Goal: Transaction & Acquisition: Purchase product/service

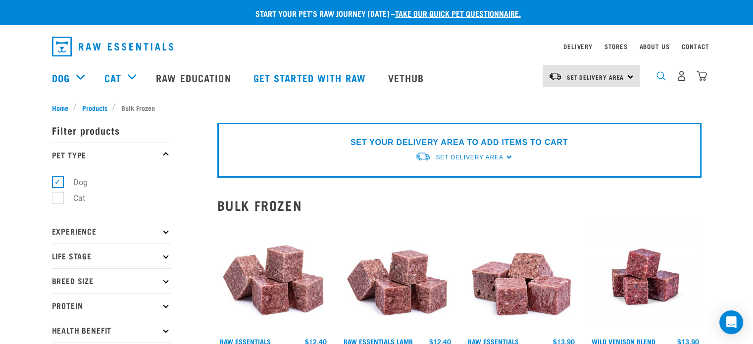
click at [661, 77] on img "dropdown navigation" at bounding box center [660, 75] width 9 height 9
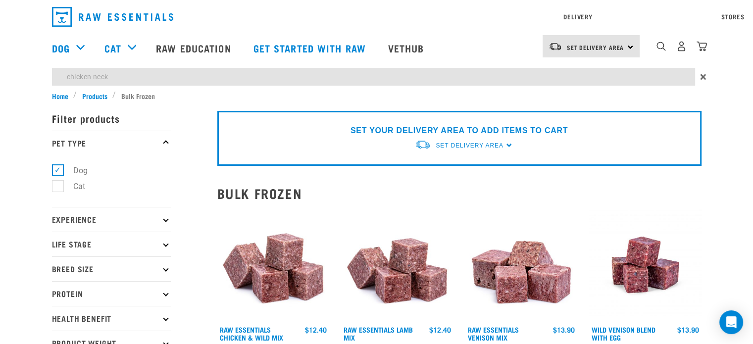
type input "chicken neck"
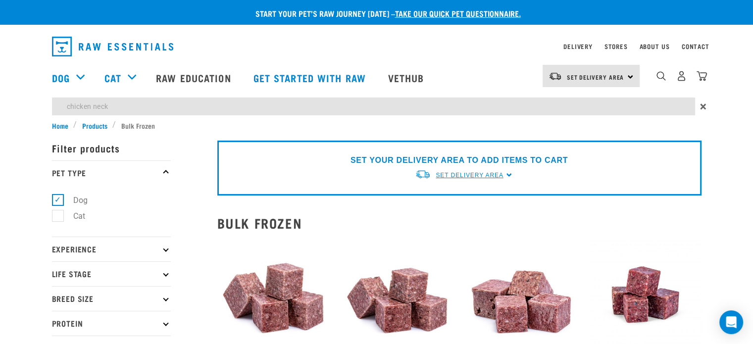
click at [478, 144] on div "SET YOUR DELIVERY AREA TO ADD ITEMS TO CART Set Delivery Area North Island Sout…" at bounding box center [459, 168] width 484 height 55
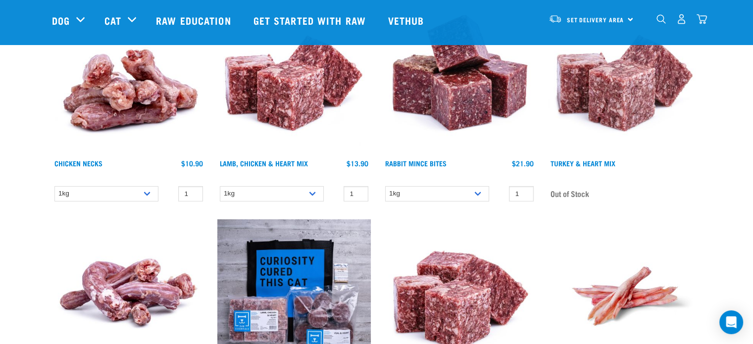
scroll to position [150, 0]
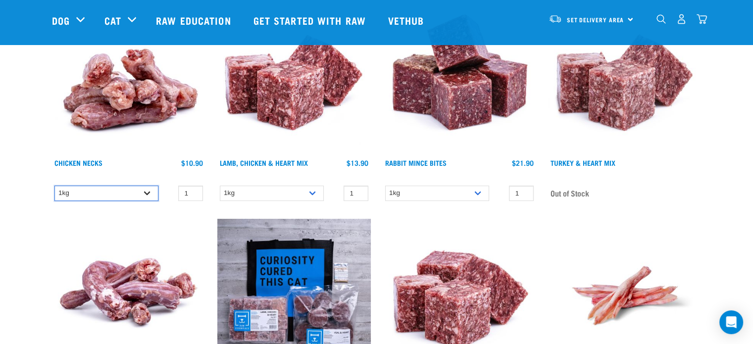
click at [144, 188] on select "1kg 2kg" at bounding box center [106, 193] width 104 height 15
click at [54, 186] on select "1kg 2kg" at bounding box center [106, 193] width 104 height 15
click at [142, 140] on img at bounding box center [128, 76] width 153 height 153
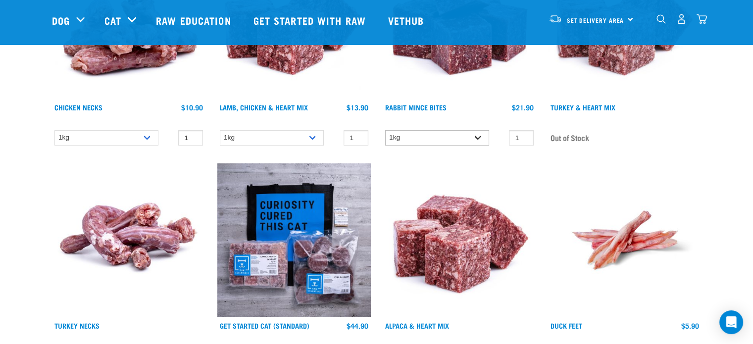
scroll to position [212, 0]
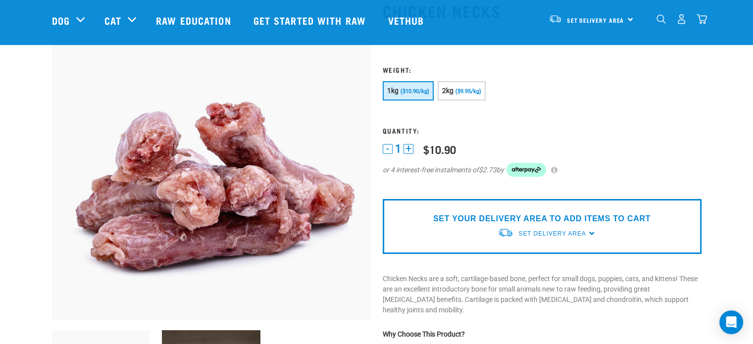
scroll to position [70, 0]
click at [534, 235] on span "Set Delivery Area" at bounding box center [551, 234] width 67 height 7
click at [530, 253] on link "[GEOGRAPHIC_DATA]" at bounding box center [546, 257] width 98 height 16
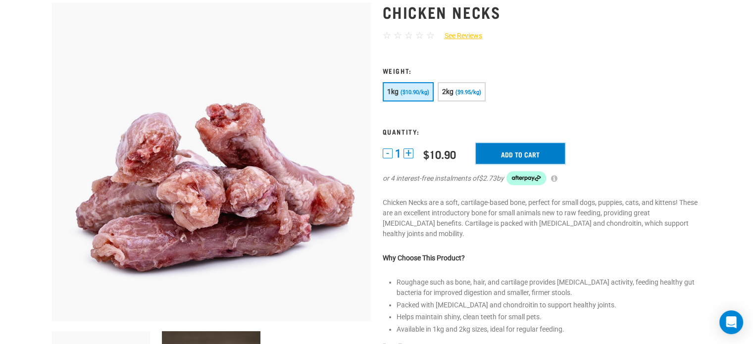
click at [517, 146] on input "Add to cart" at bounding box center [519, 153] width 89 height 21
click at [0, 47] on article "There are 0 items left in stock of Chicken Meat Cubes, please remove this item …" at bounding box center [0, 172] width 0 height 344
click at [0, 80] on article "There are 0 items left in stock of Chicken Meat Cubes, please remove this item …" at bounding box center [0, 172] width 0 height 344
click at [38, 171] on button "delete" at bounding box center [33, 172] width 10 height 10
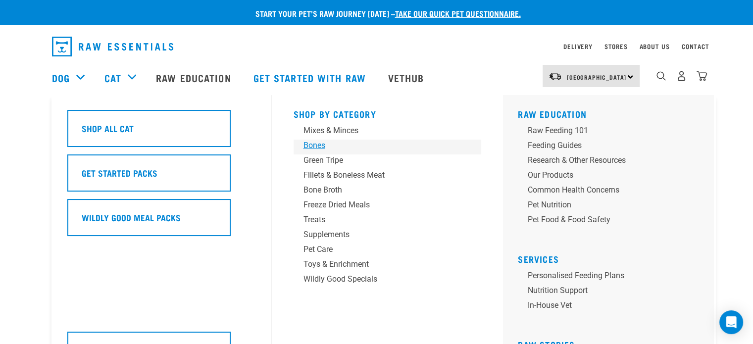
click at [324, 146] on div "Bones" at bounding box center [380, 146] width 154 height 12
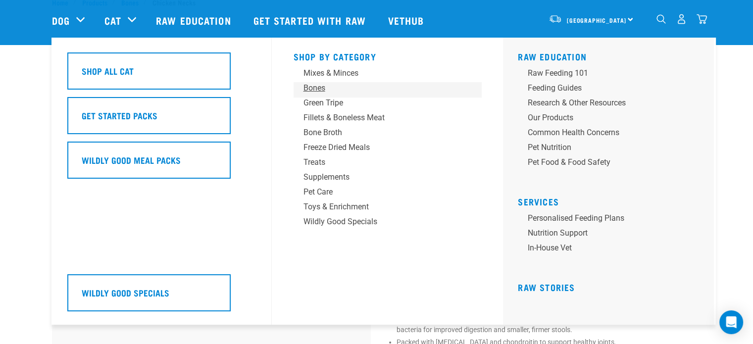
scroll to position [34, 0]
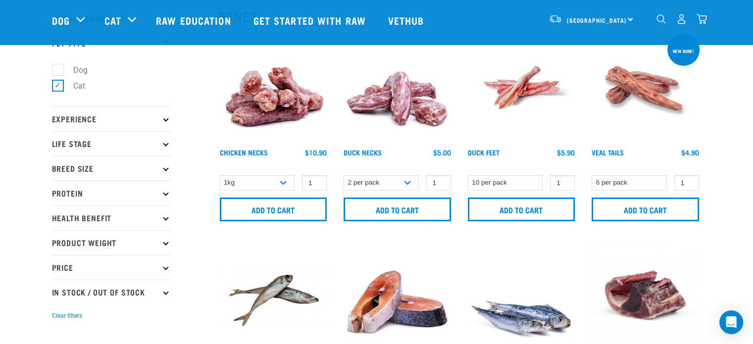
scroll to position [39, 0]
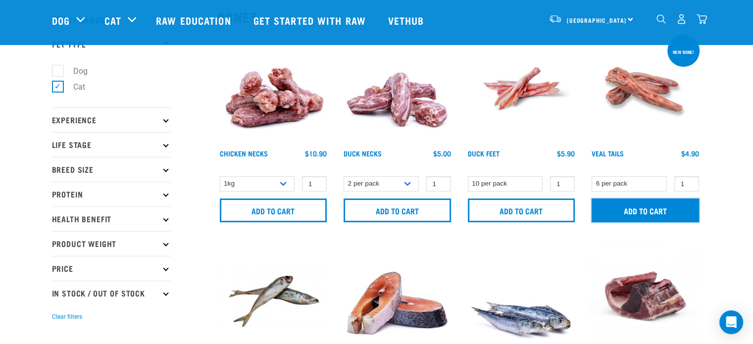
click at [658, 215] on input "Add to cart" at bounding box center [644, 210] width 107 height 24
click at [38, 172] on button "delete" at bounding box center [33, 172] width 10 height 10
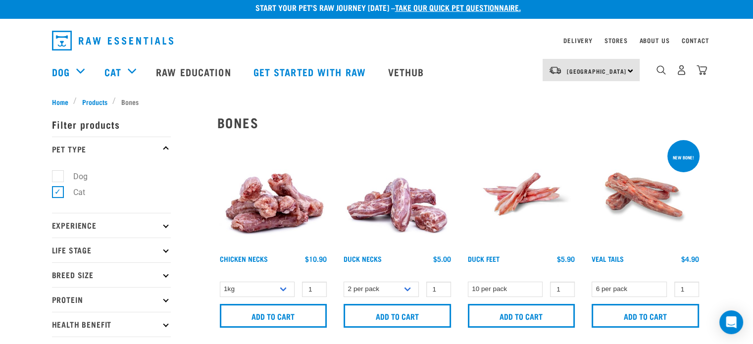
scroll to position [0, 0]
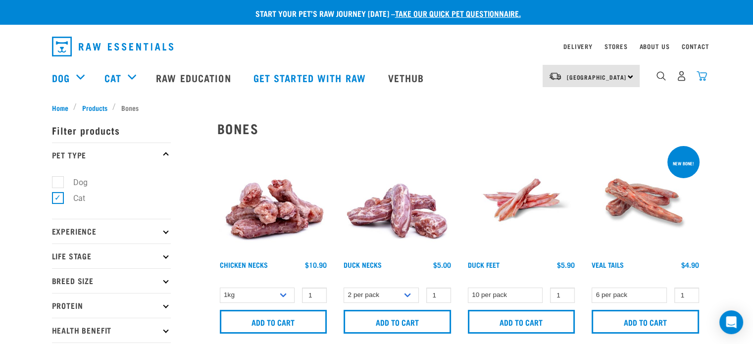
click at [700, 74] on img "dropdown navigation" at bounding box center [701, 76] width 10 height 10
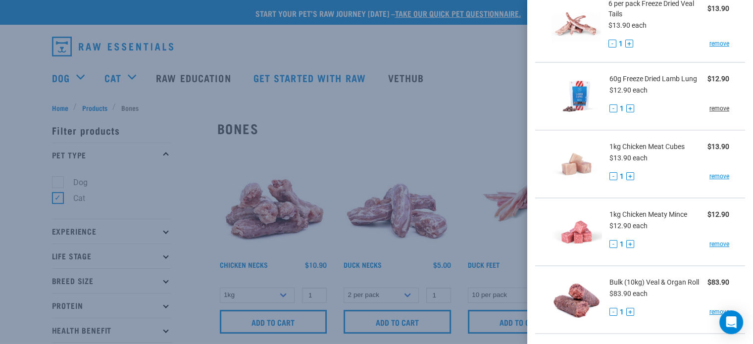
scroll to position [125, 0]
click at [710, 172] on link "remove" at bounding box center [719, 175] width 20 height 9
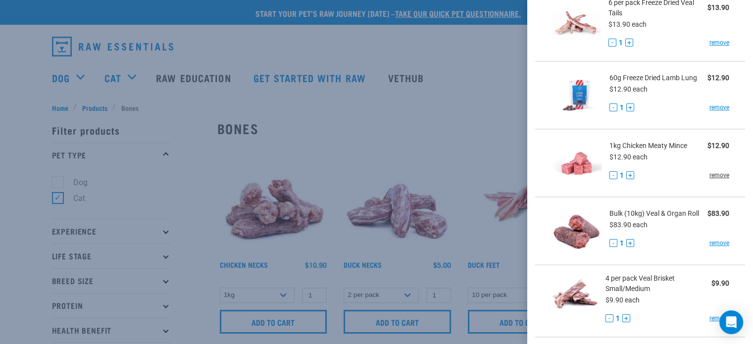
click at [714, 174] on link "remove" at bounding box center [719, 175] width 20 height 9
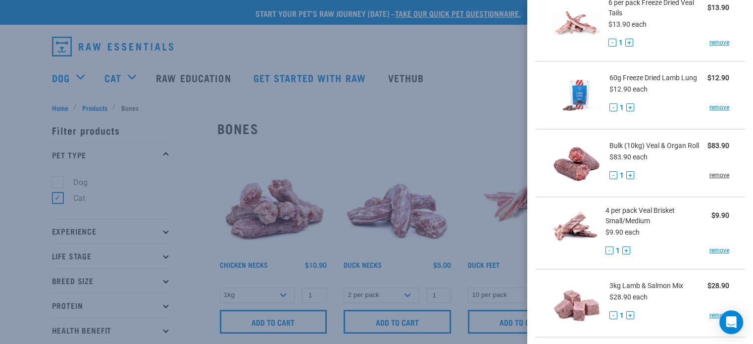
click at [714, 172] on link "remove" at bounding box center [719, 175] width 20 height 9
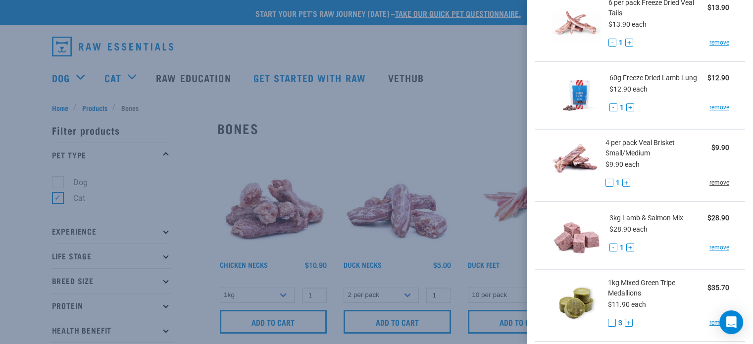
click at [709, 180] on link "remove" at bounding box center [719, 182] width 20 height 9
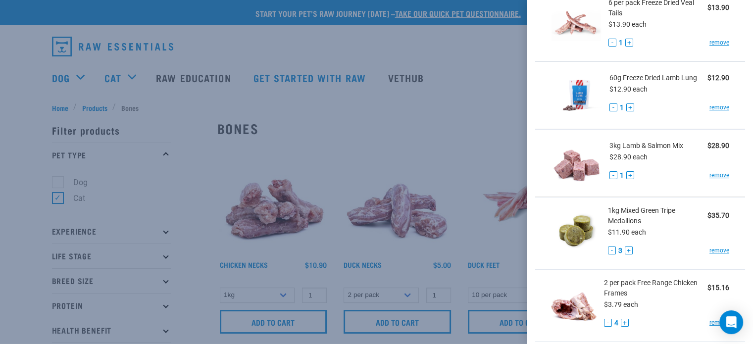
click at [708, 180] on div "3kg Lamb & Salmon Mix $28.90 $28.90 each - 1 + remove" at bounding box center [665, 163] width 127 height 45
click at [709, 174] on link "remove" at bounding box center [719, 175] width 20 height 9
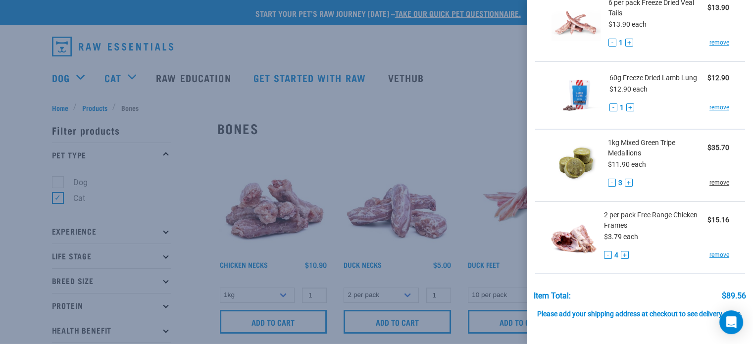
click at [709, 181] on link "remove" at bounding box center [719, 182] width 20 height 9
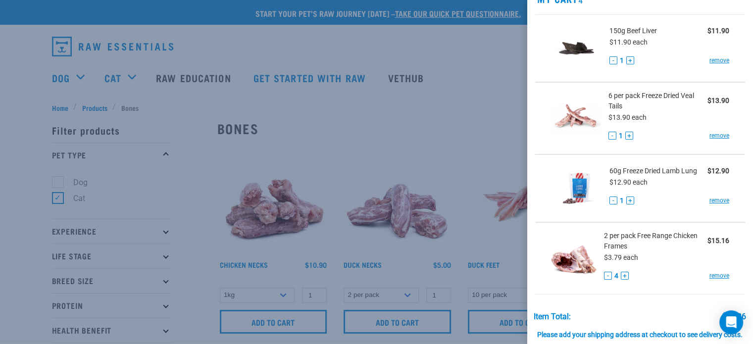
scroll to position [0, 0]
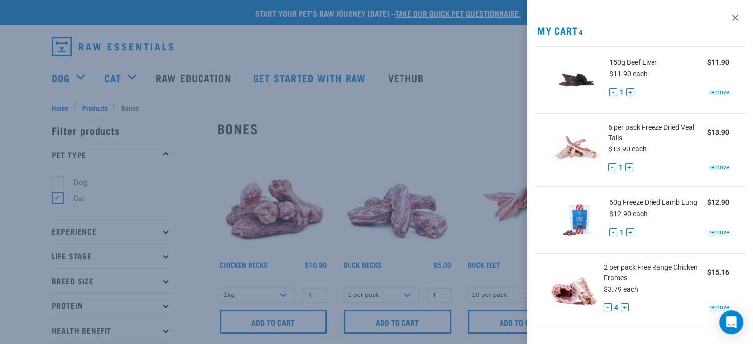
click at [465, 108] on div at bounding box center [376, 172] width 753 height 344
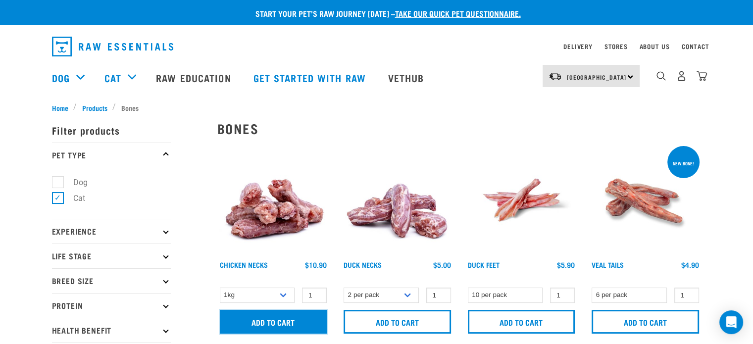
click at [293, 322] on input "Add to cart" at bounding box center [273, 322] width 107 height 24
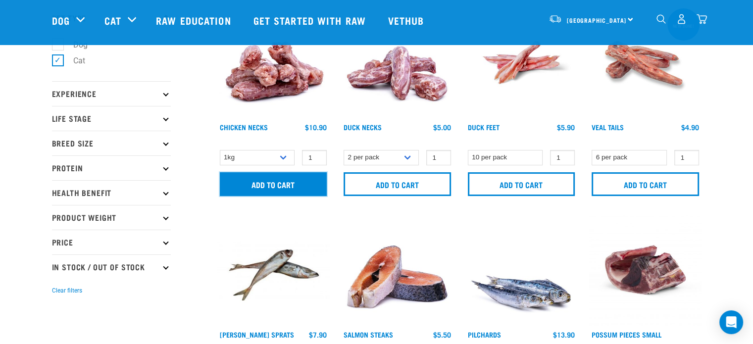
scroll to position [65, 0]
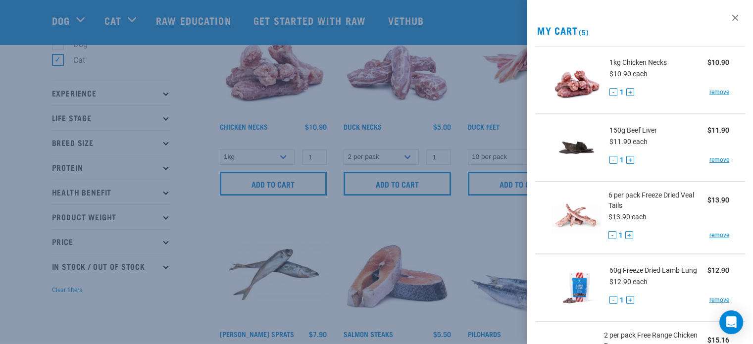
click at [504, 64] on div at bounding box center [376, 172] width 753 height 344
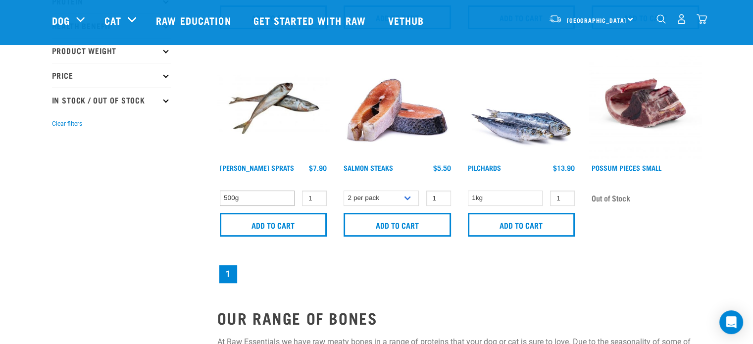
scroll to position [0, 0]
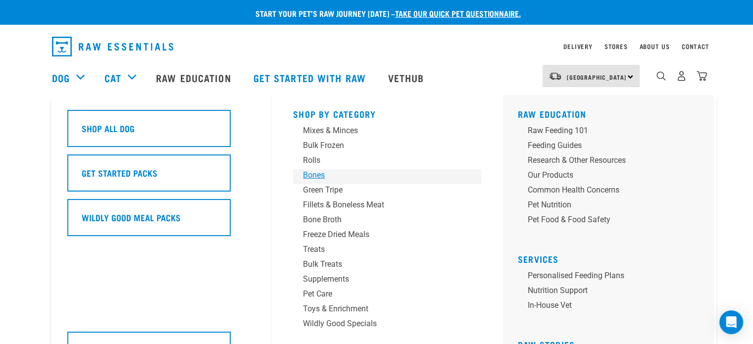
click at [310, 172] on div "Bones" at bounding box center [380, 175] width 154 height 12
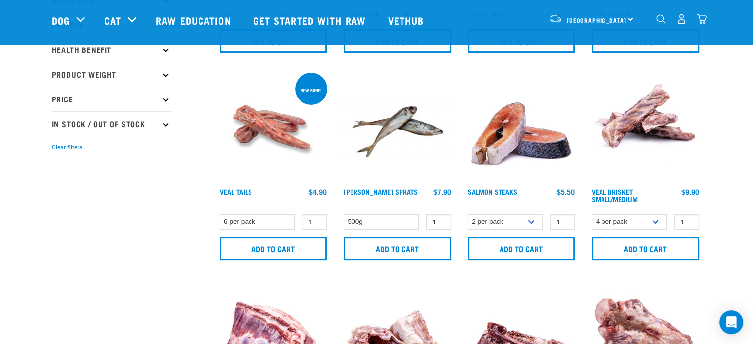
scroll to position [210, 0]
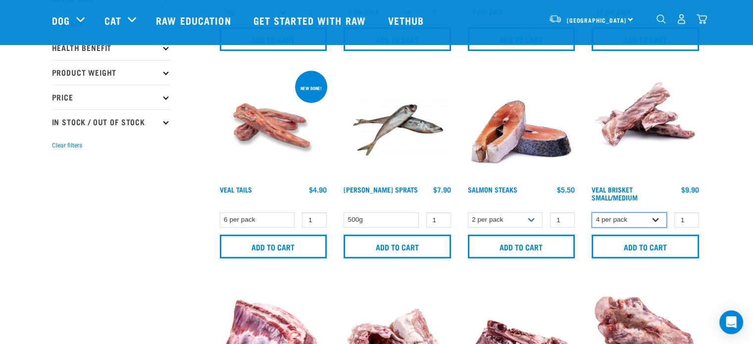
click at [658, 220] on select "4 per pack 8 per pack" at bounding box center [628, 219] width 75 height 15
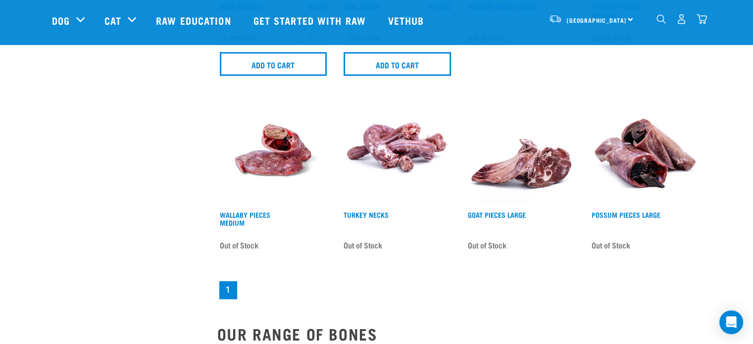
scroll to position [1015, 0]
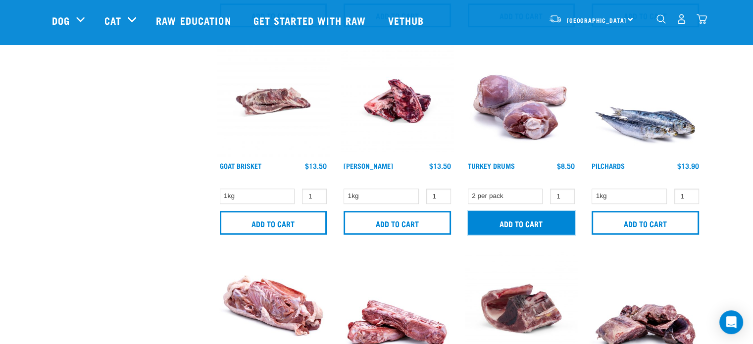
click at [563, 217] on input "Add to cart" at bounding box center [521, 223] width 107 height 24
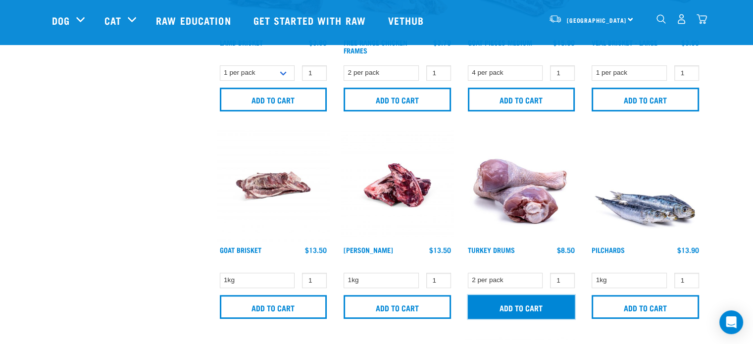
scroll to position [564, 0]
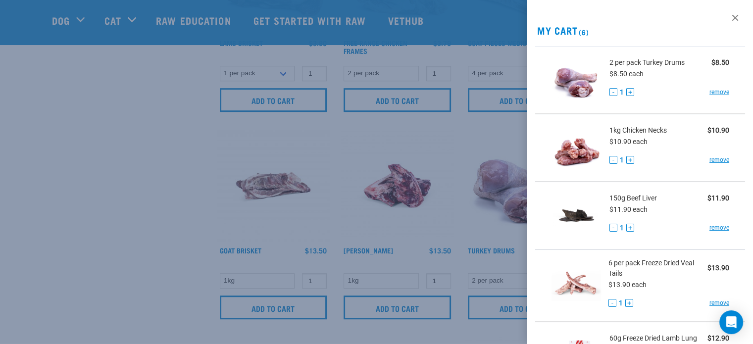
click at [165, 176] on div at bounding box center [376, 172] width 753 height 344
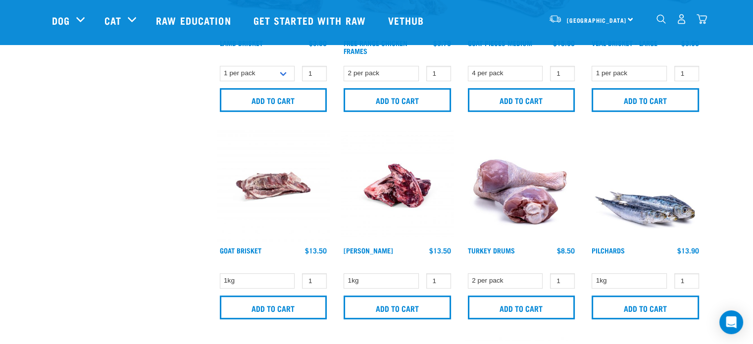
click at [402, 269] on div "Venison Brisket" at bounding box center [397, 227] width 124 height 207
click at [403, 273] on select "1kg" at bounding box center [380, 280] width 75 height 15
click at [394, 280] on select "1kg" at bounding box center [380, 280] width 75 height 15
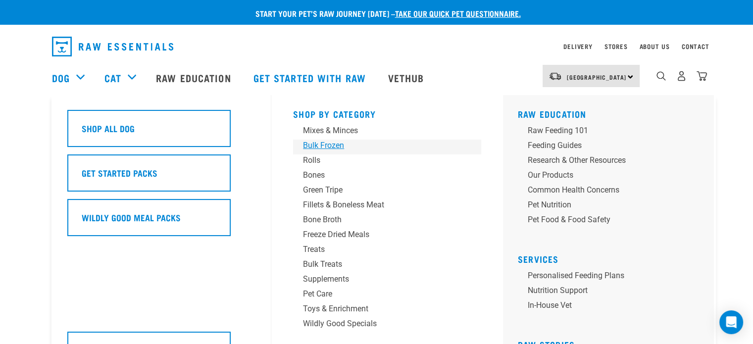
click at [317, 147] on div "Bulk Frozen" at bounding box center [380, 146] width 154 height 12
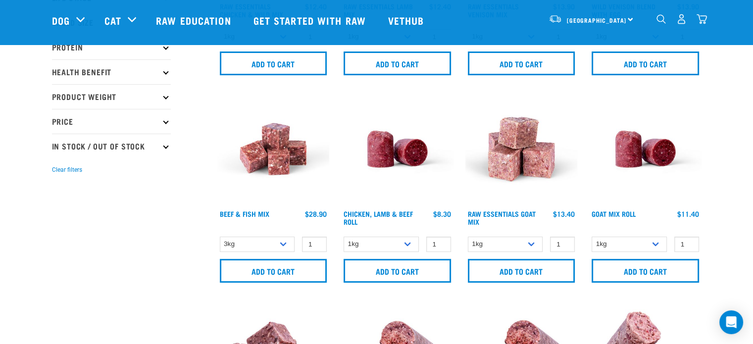
scroll to position [189, 0]
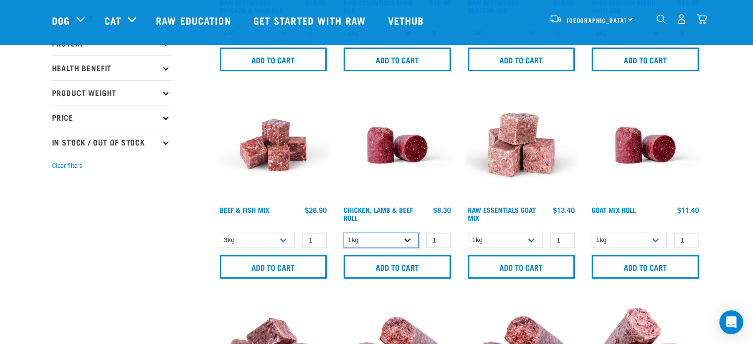
click at [386, 239] on select "1kg Bulk (10kg)" at bounding box center [380, 240] width 75 height 15
select select "418575"
click at [343, 233] on select "1kg Bulk (10kg)" at bounding box center [380, 240] width 75 height 15
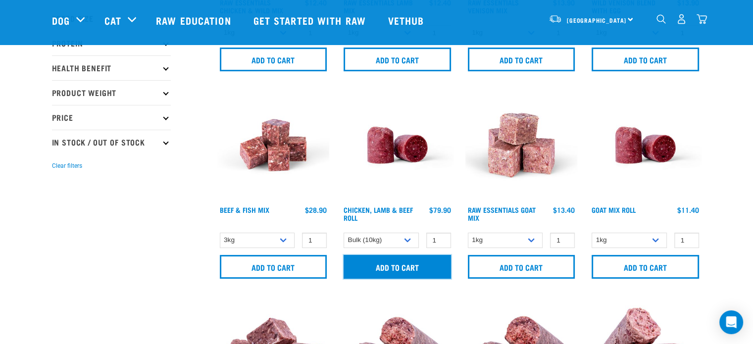
click at [415, 267] on input "Add to cart" at bounding box center [396, 267] width 107 height 24
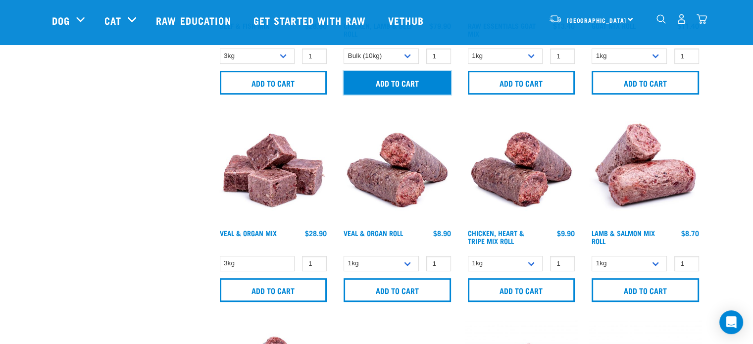
scroll to position [374, 0]
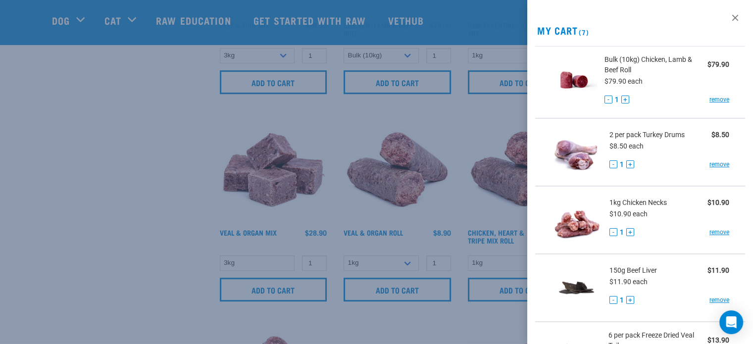
click at [13, 266] on div at bounding box center [376, 172] width 753 height 344
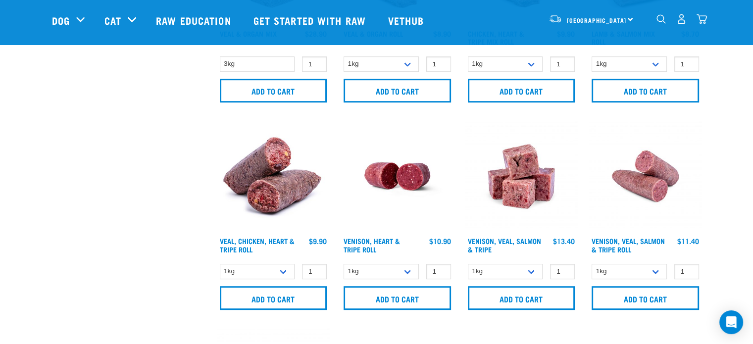
scroll to position [572, 0]
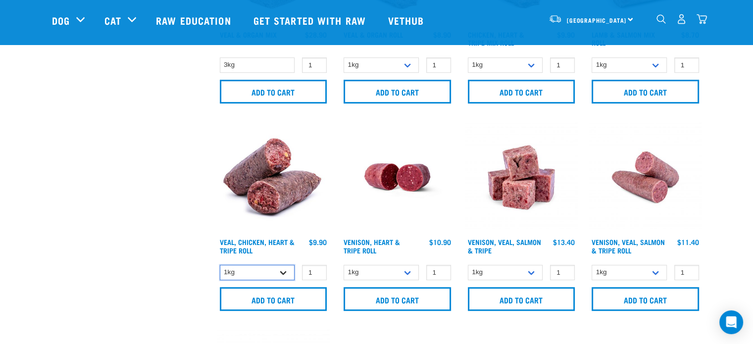
click at [248, 276] on select "1kg Bulk (10kg)" at bounding box center [257, 272] width 75 height 15
select select "176976"
click at [220, 265] on select "1kg Bulk (10kg)" at bounding box center [257, 272] width 75 height 15
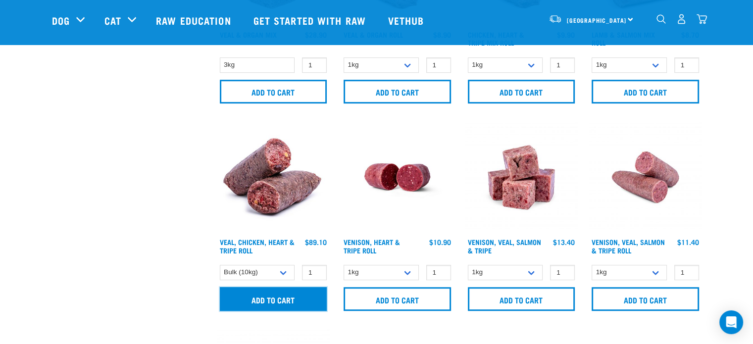
click at [289, 296] on input "Add to cart" at bounding box center [273, 299] width 107 height 24
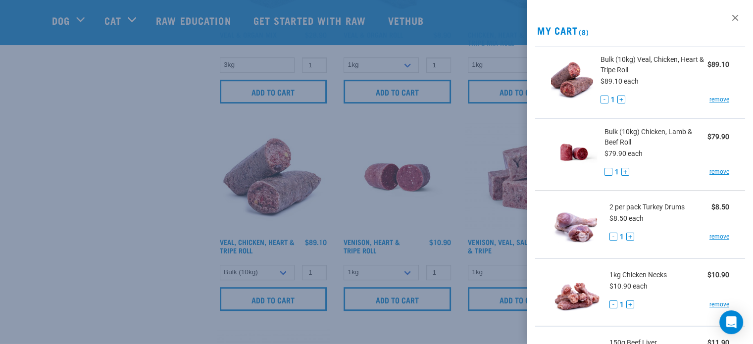
click at [172, 234] on div at bounding box center [376, 172] width 753 height 344
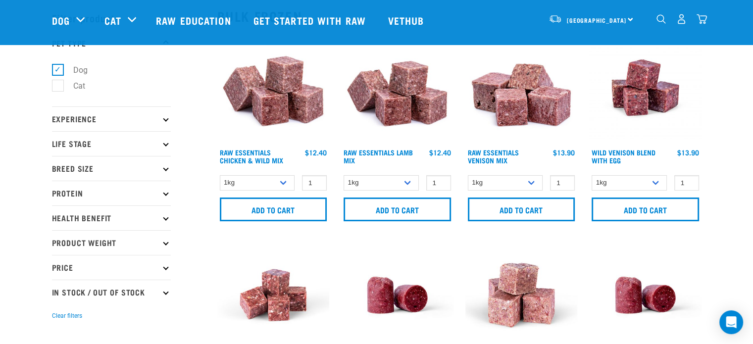
scroll to position [42, 0]
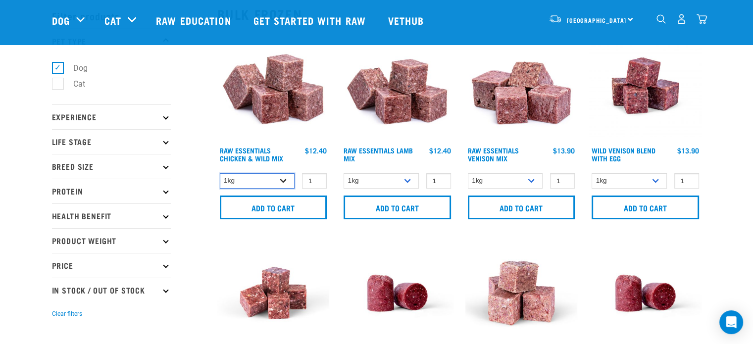
click at [265, 174] on select "1kg 3kg Bulk (10kg)" at bounding box center [257, 180] width 75 height 15
click at [220, 173] on select "1kg 3kg Bulk (10kg)" at bounding box center [257, 180] width 75 height 15
click at [270, 178] on select "1kg 3kg Bulk (10kg)" at bounding box center [257, 180] width 75 height 15
click at [220, 173] on select "1kg 3kg Bulk (10kg)" at bounding box center [257, 180] width 75 height 15
click at [258, 178] on select "1kg 3kg Bulk (10kg)" at bounding box center [257, 180] width 75 height 15
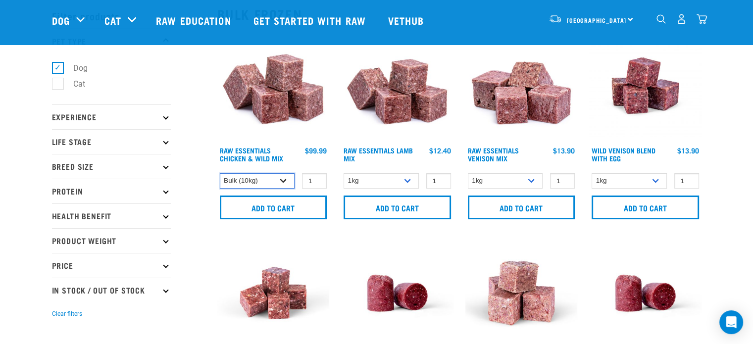
select select "708"
click at [220, 173] on select "1kg 3kg Bulk (10kg)" at bounding box center [257, 180] width 75 height 15
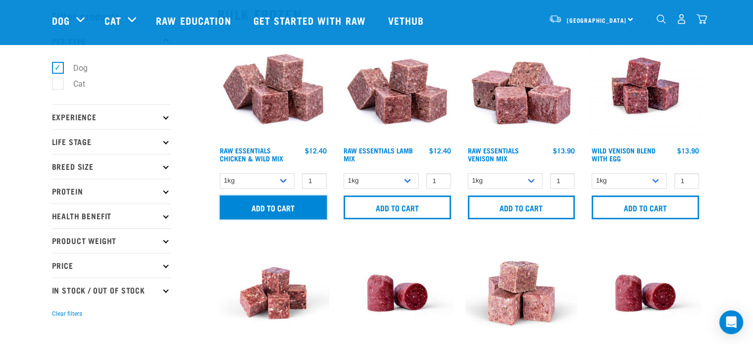
click at [273, 205] on input "Add to cart" at bounding box center [273, 207] width 107 height 24
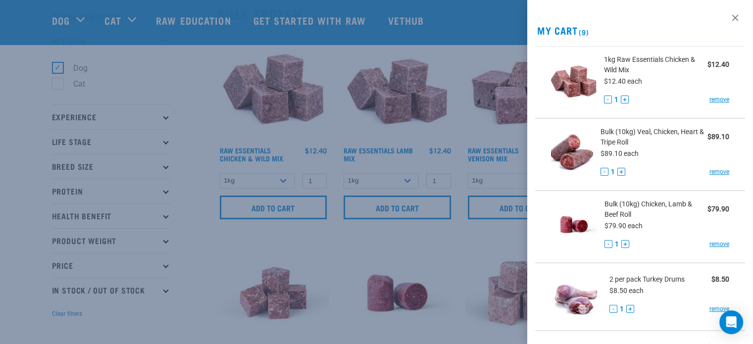
click at [504, 159] on div at bounding box center [376, 172] width 753 height 344
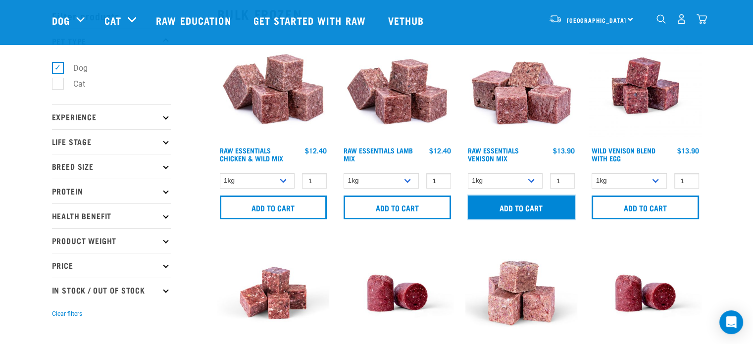
click at [513, 202] on input "Add to cart" at bounding box center [521, 207] width 107 height 24
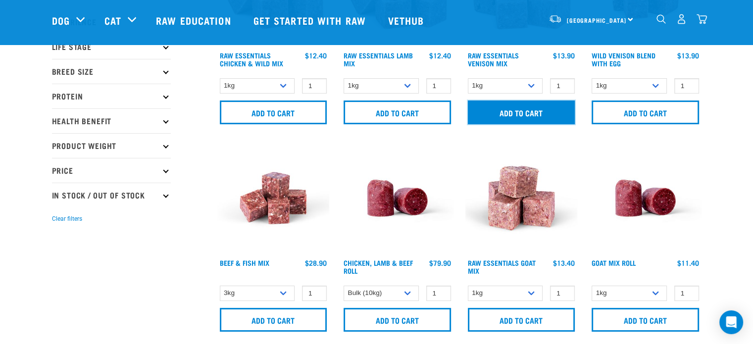
scroll to position [137, 0]
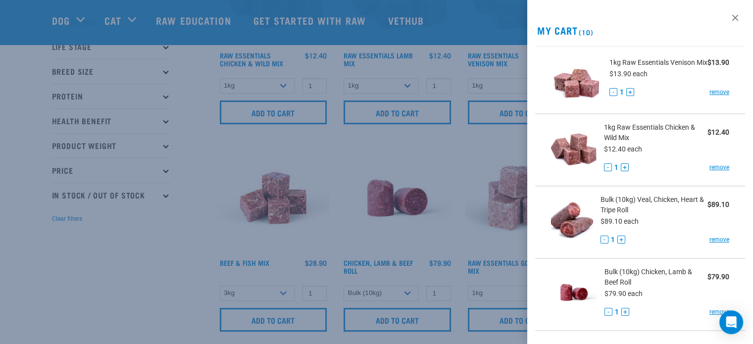
click at [469, 162] on div at bounding box center [376, 172] width 753 height 344
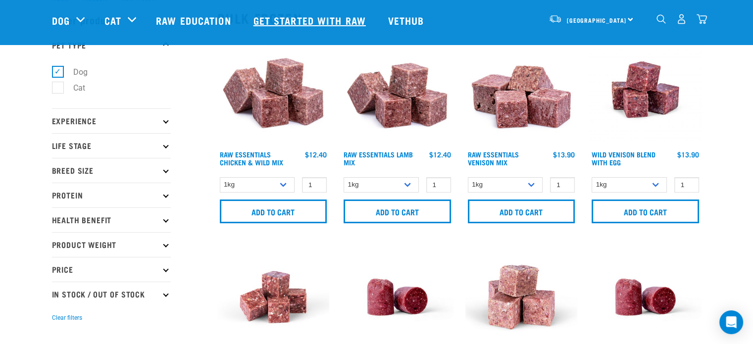
scroll to position [0, 0]
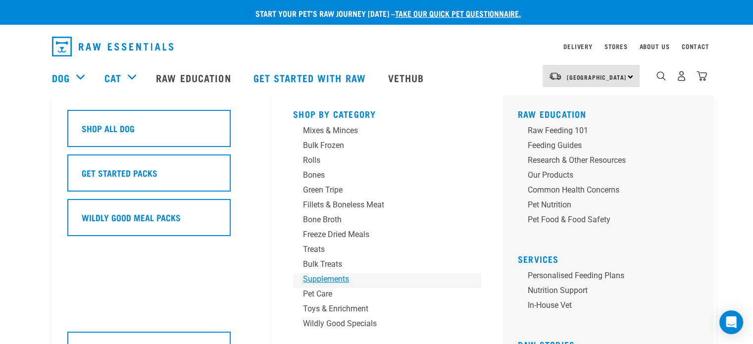
click at [327, 281] on div "Supplements" at bounding box center [380, 279] width 154 height 12
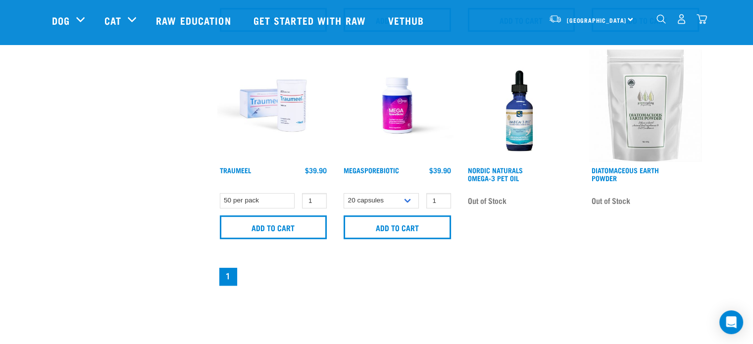
scroll to position [657, 0]
